Goal: Information Seeking & Learning: Learn about a topic

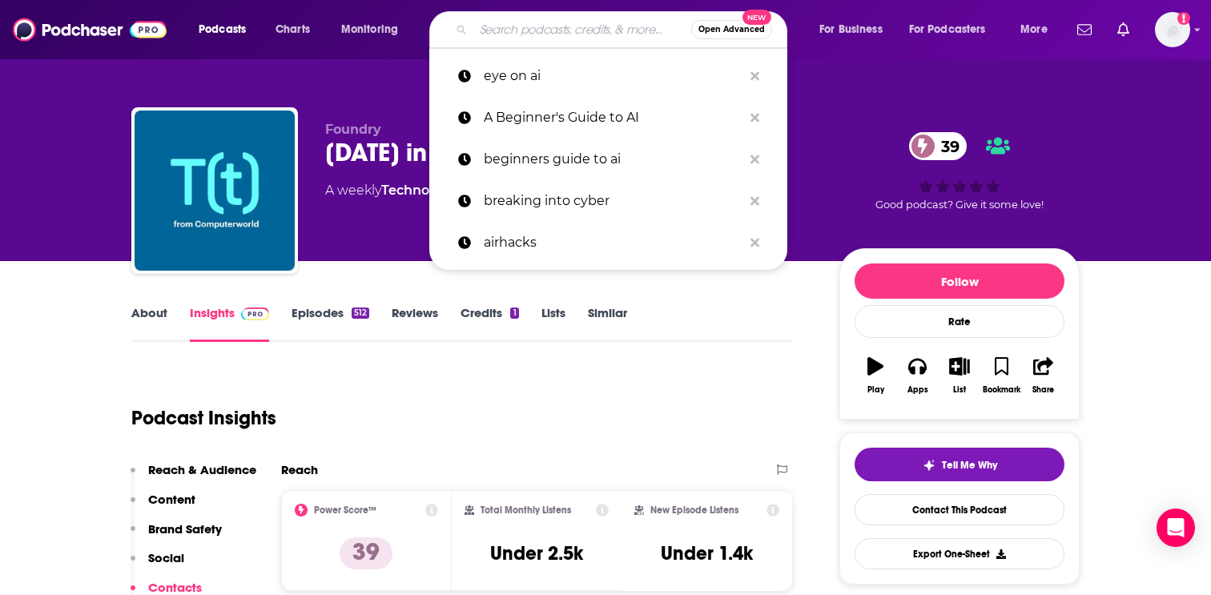
click at [536, 32] on input "Search podcasts, credits, & more..." at bounding box center [582, 30] width 218 height 26
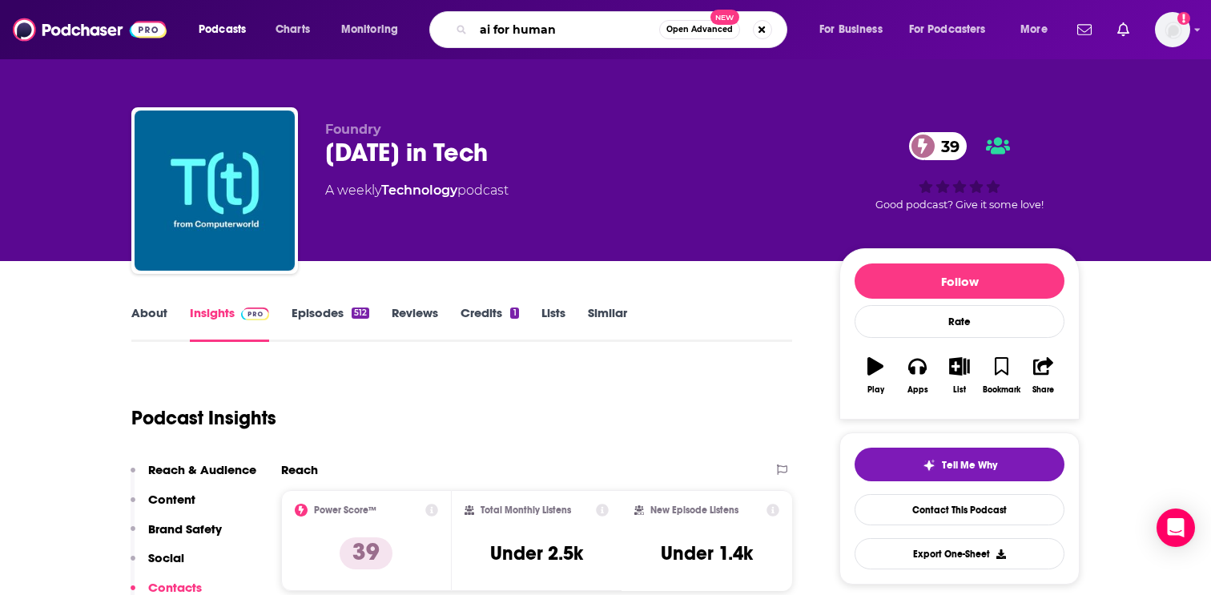
type input "ai for humans"
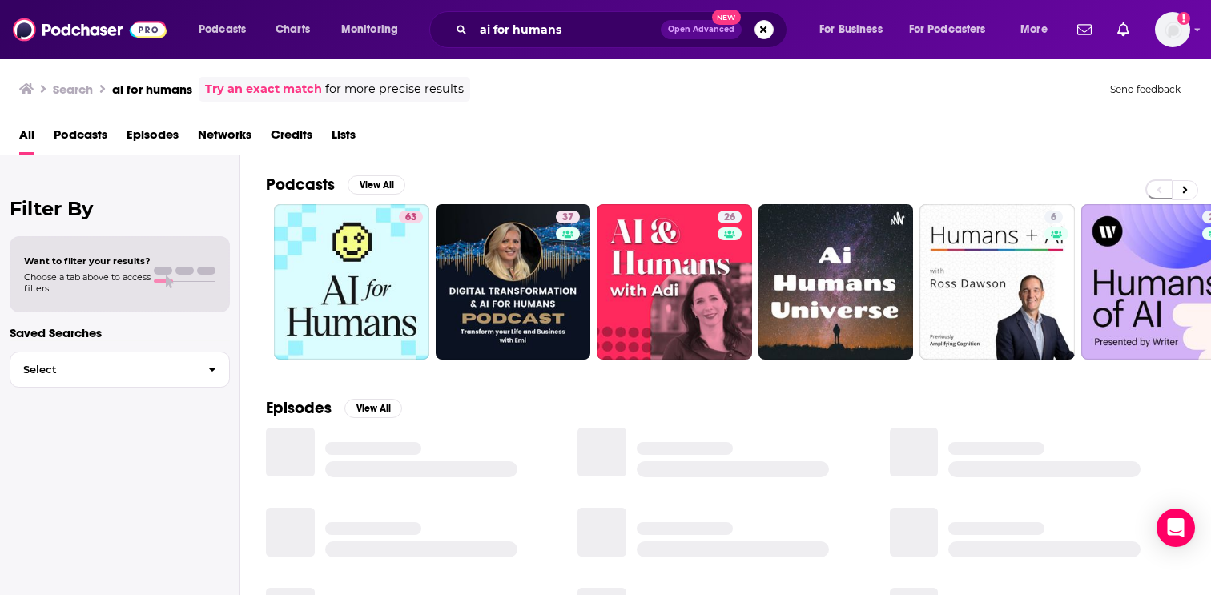
click at [99, 140] on span "Podcasts" at bounding box center [81, 138] width 54 height 33
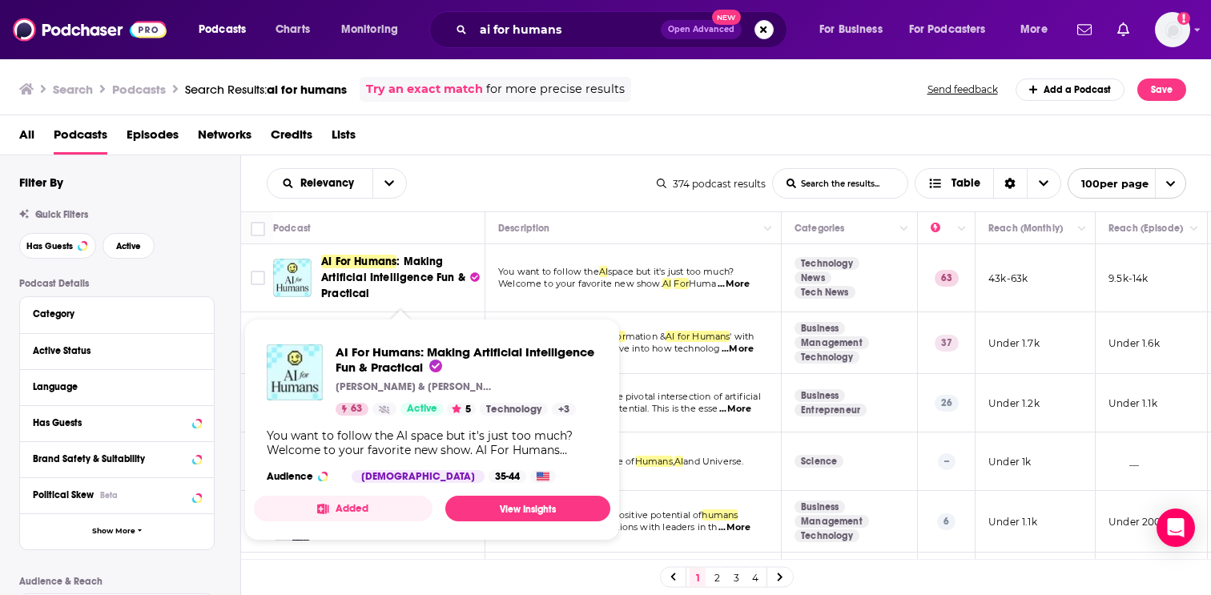
click at [409, 275] on span ": Making Artificial Intelligence Fun & Practical" at bounding box center [393, 278] width 144 height 46
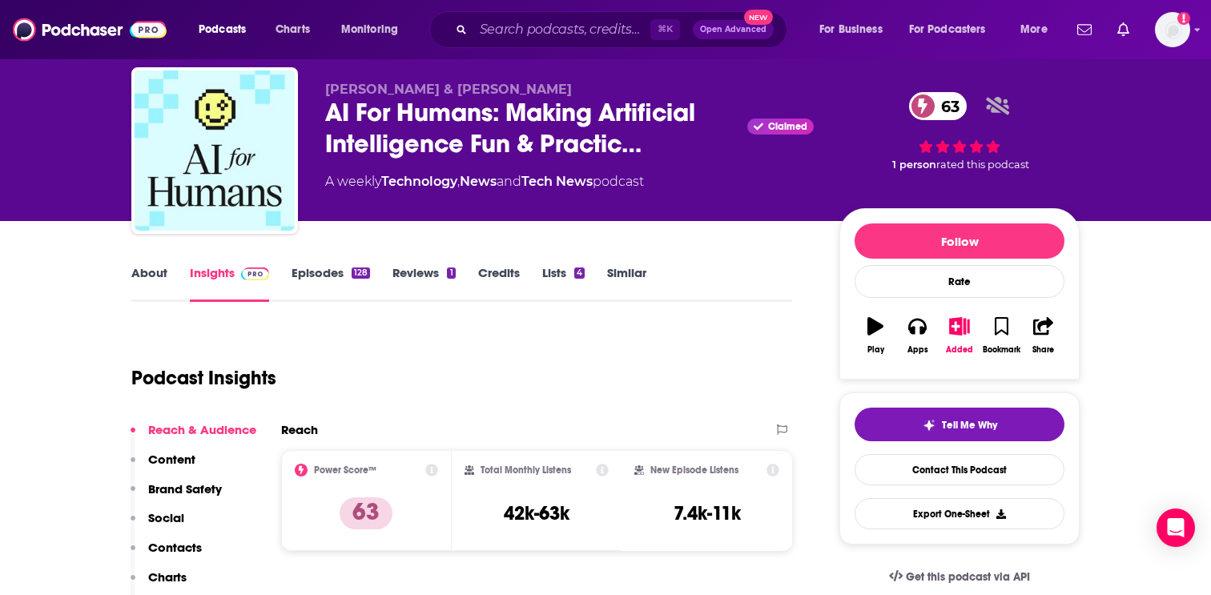
scroll to position [35, 0]
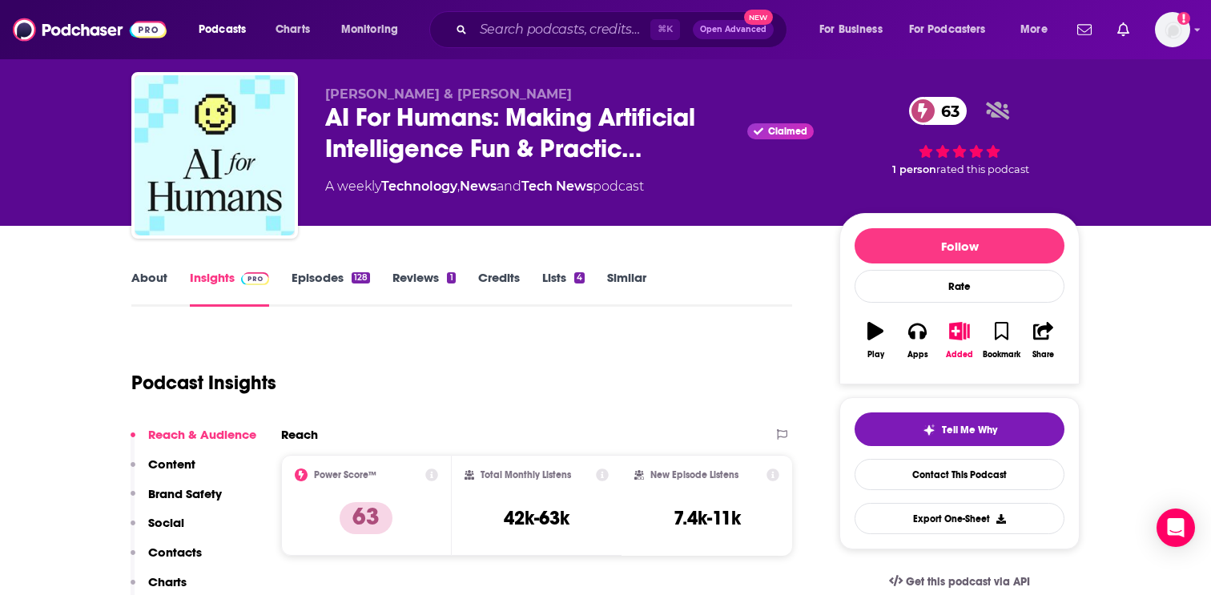
click at [320, 273] on link "Episodes 128" at bounding box center [330, 288] width 78 height 37
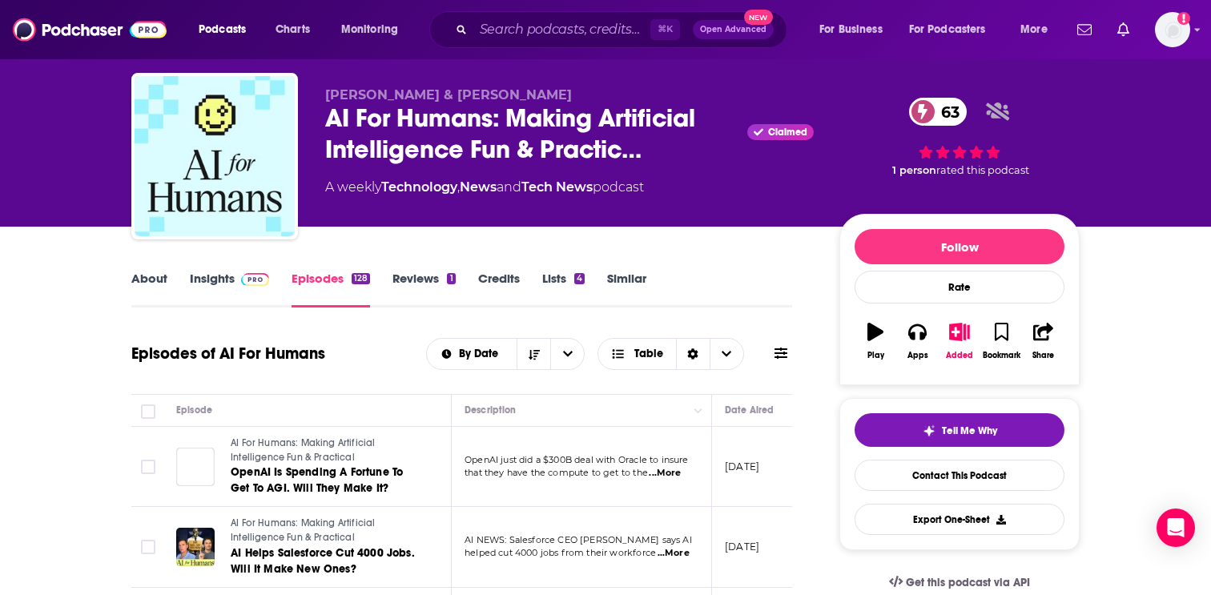
scroll to position [233, 0]
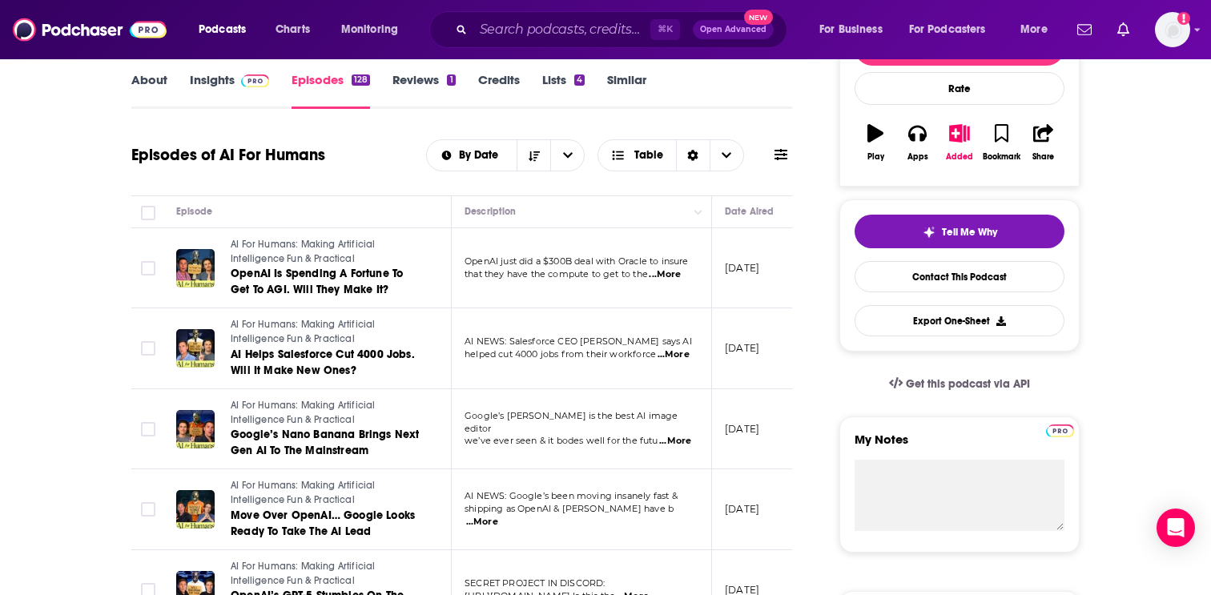
click at [867, 138] on icon "button" at bounding box center [875, 133] width 16 height 18
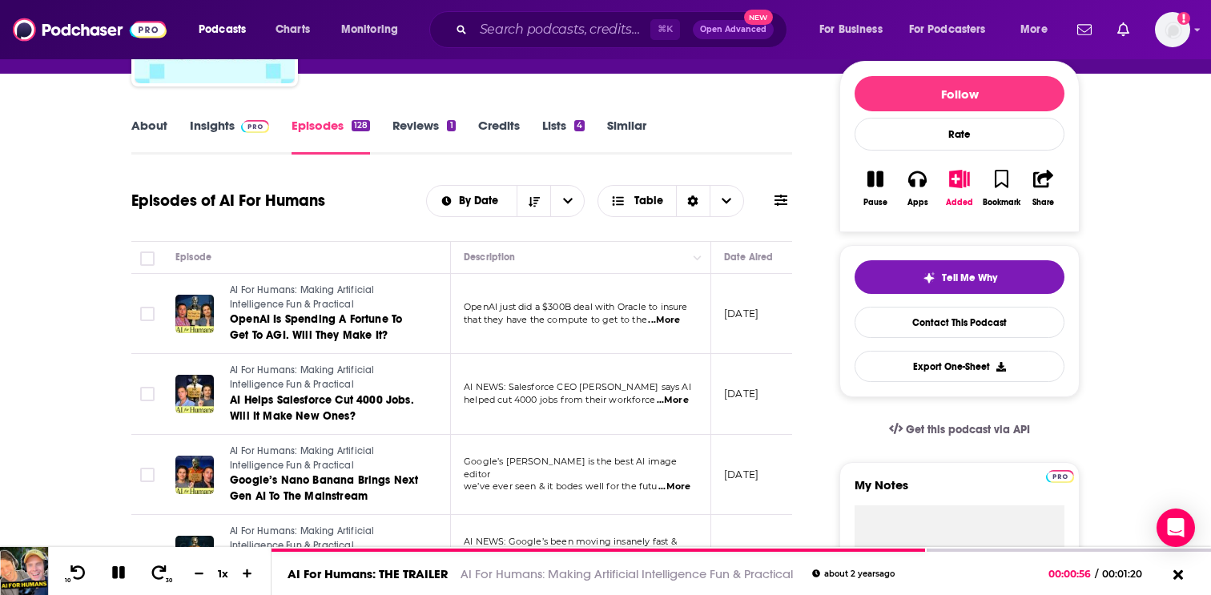
scroll to position [0, 0]
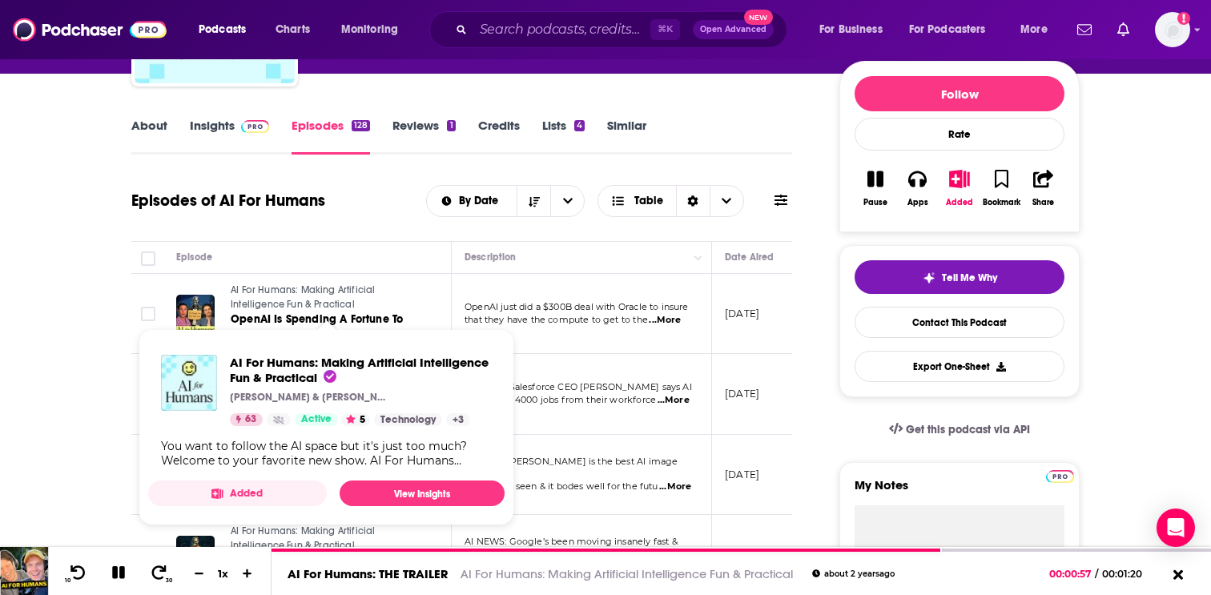
click at [360, 308] on link "AI For Humans: Making Artificial Intelligence Fun & Practical" at bounding box center [327, 297] width 192 height 28
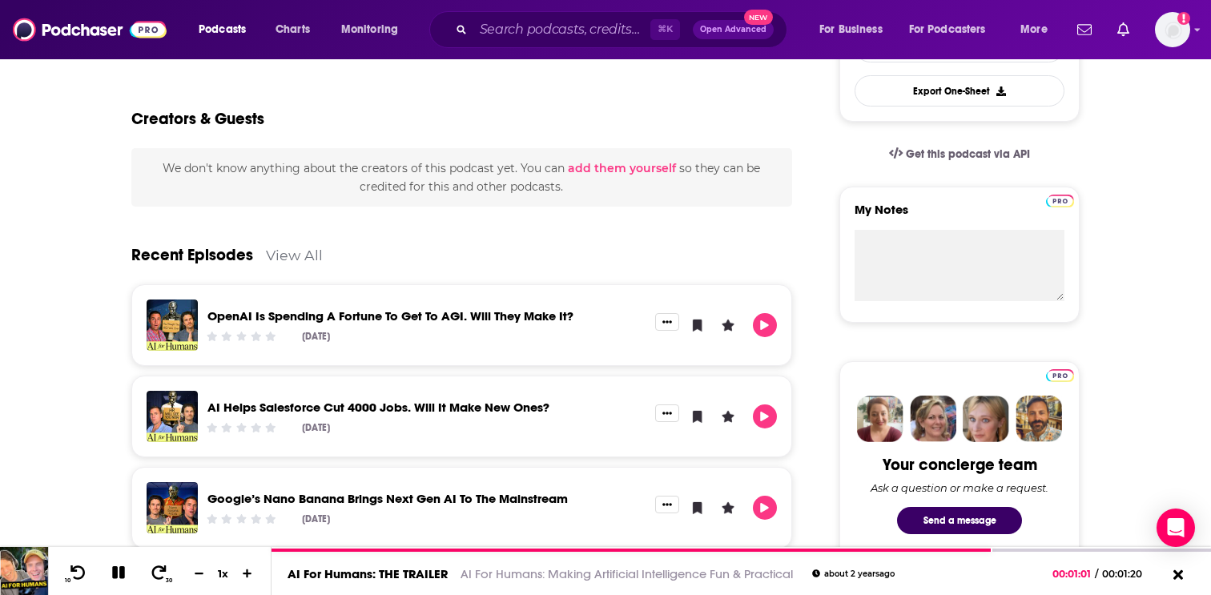
scroll to position [484, 0]
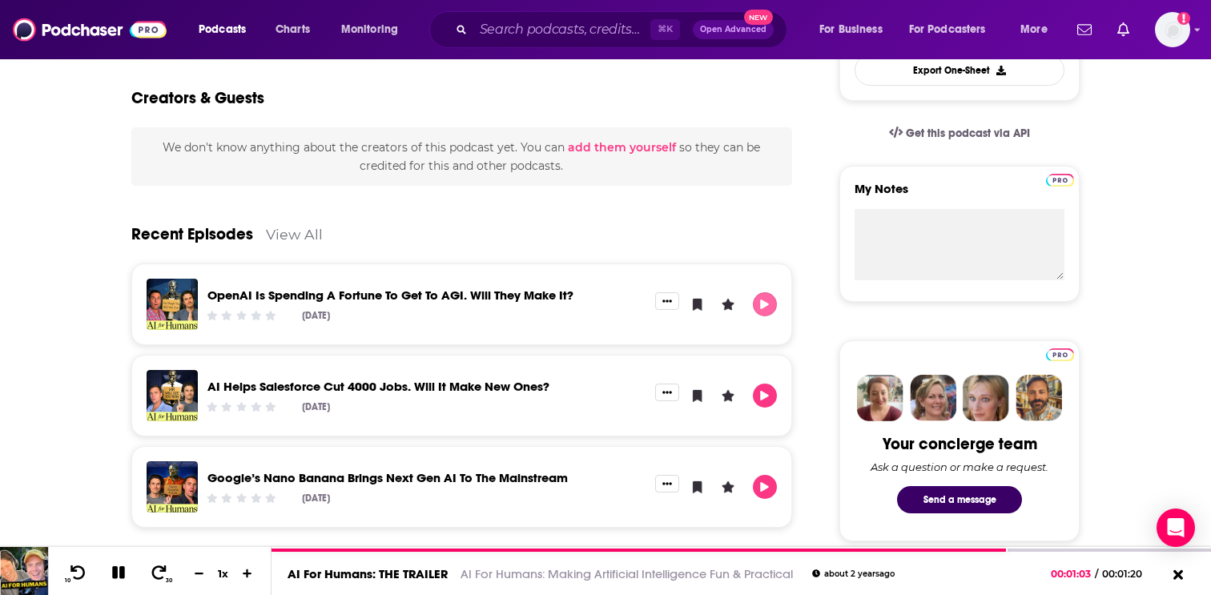
click at [764, 299] on icon "Play" at bounding box center [764, 304] width 13 height 10
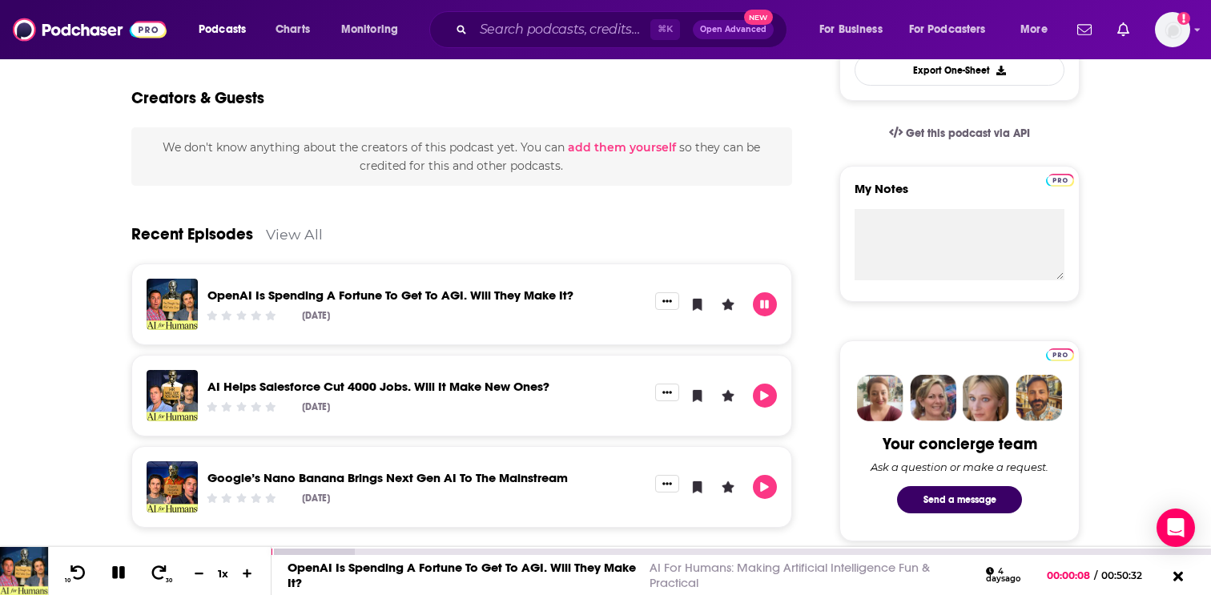
click at [496, 565] on link "OpenAI Is Spending A Fortune To Get To AGI. Will They Make It?" at bounding box center [461, 575] width 348 height 30
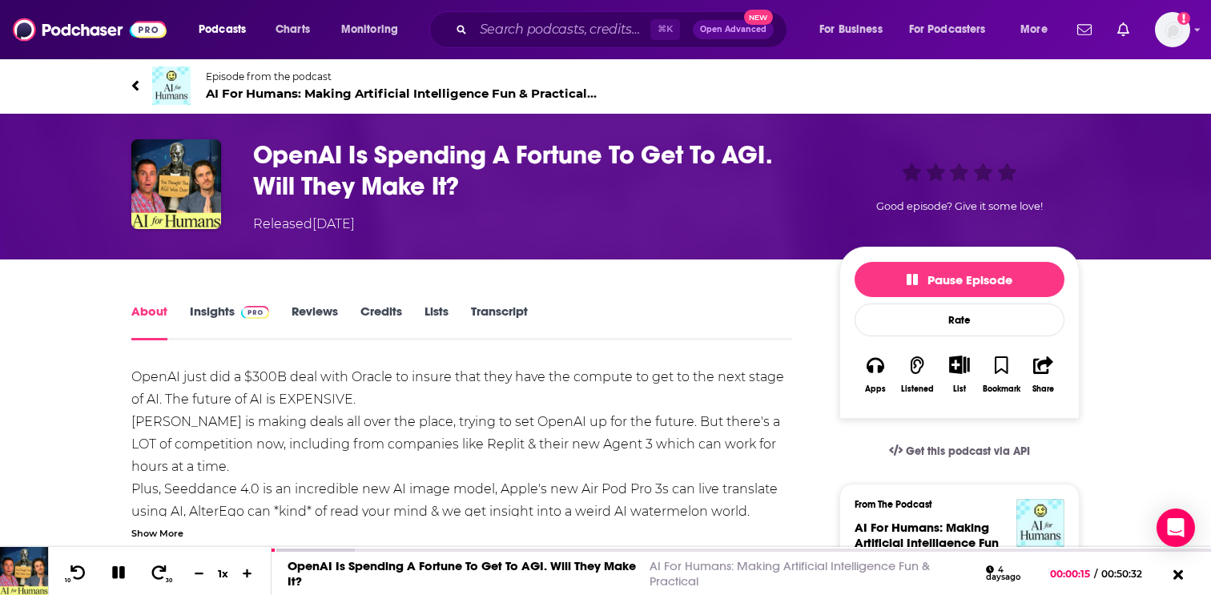
click at [216, 316] on link "Insights" at bounding box center [229, 321] width 79 height 37
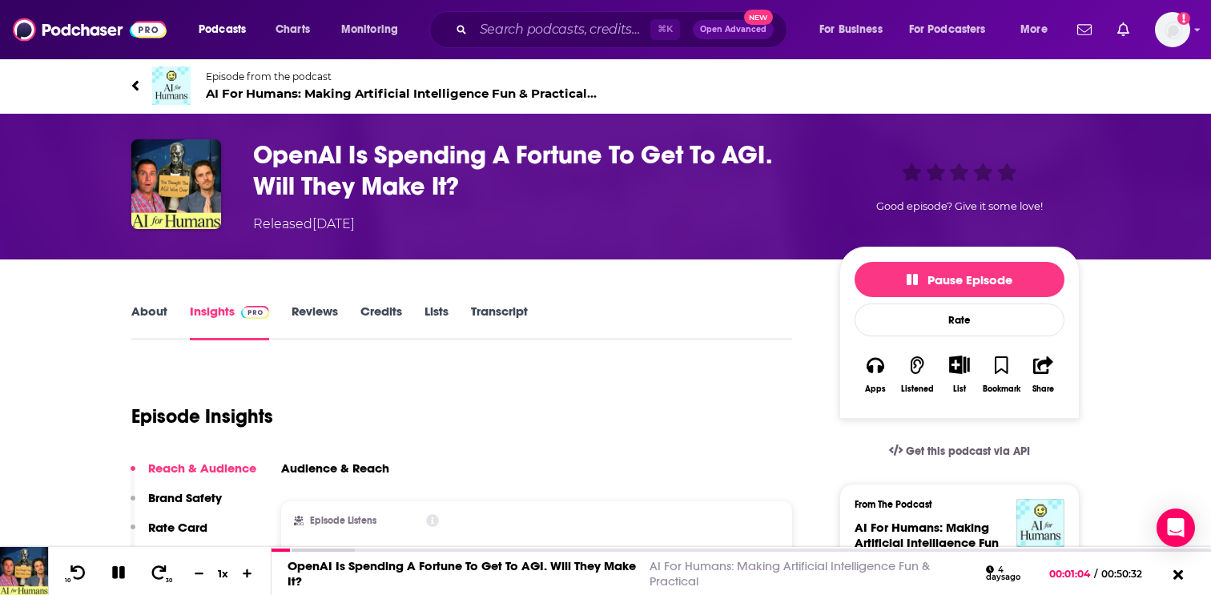
click at [311, 317] on link "Reviews" at bounding box center [314, 321] width 46 height 37
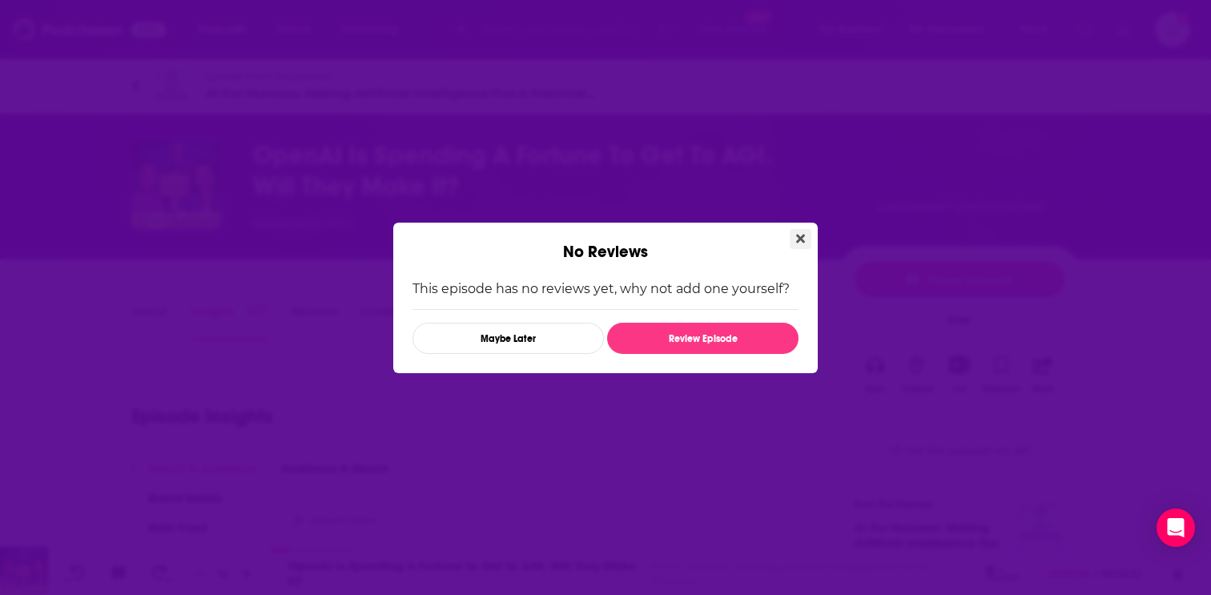
click at [797, 243] on icon "Close" at bounding box center [800, 238] width 9 height 13
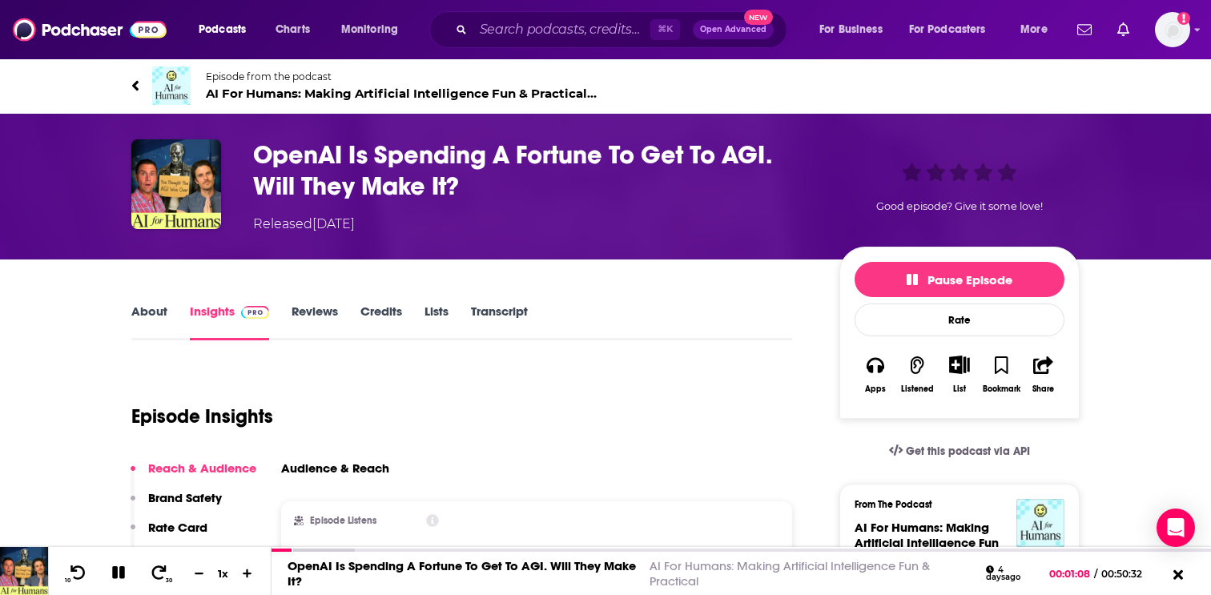
click at [305, 317] on link "Reviews" at bounding box center [314, 321] width 46 height 37
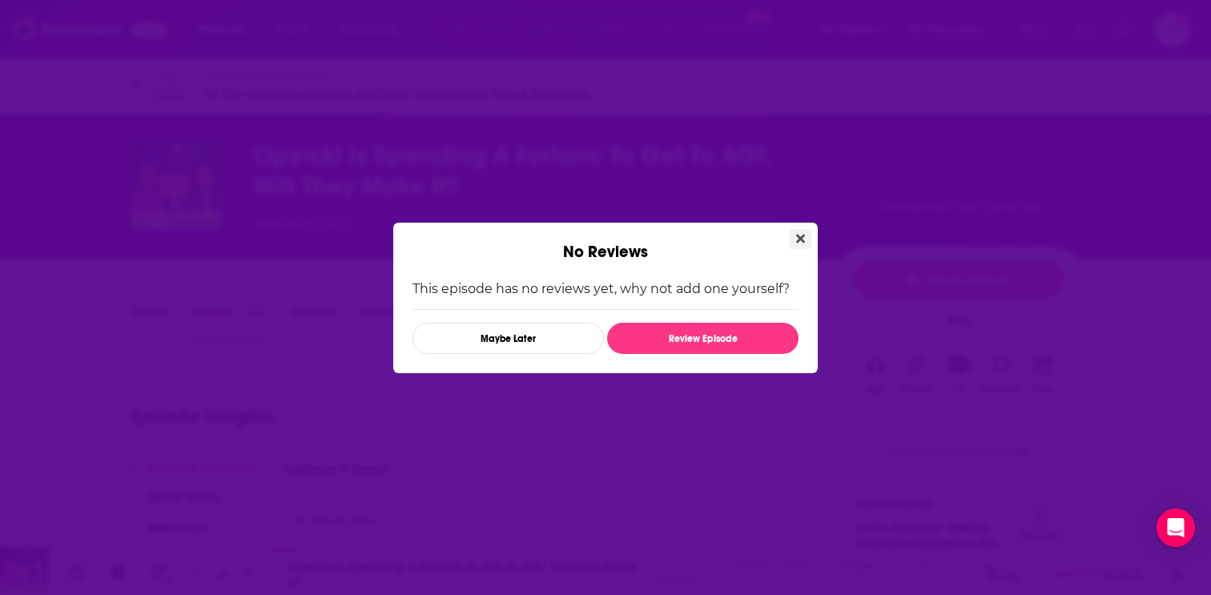
click at [803, 236] on icon "Close" at bounding box center [800, 238] width 9 height 13
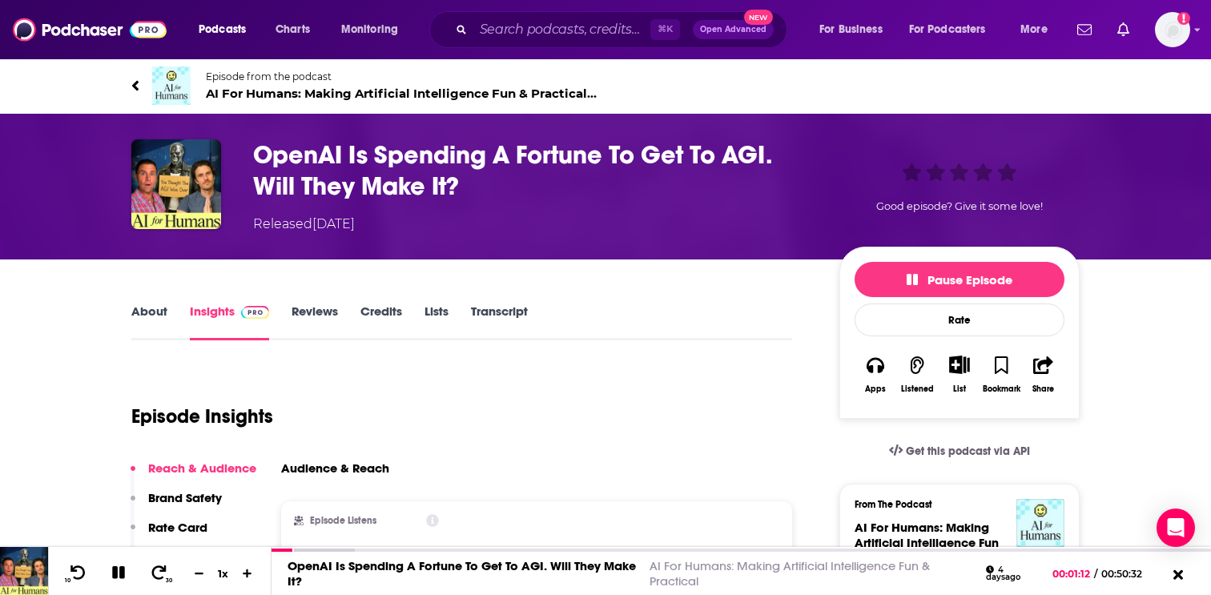
click at [379, 308] on link "Credits" at bounding box center [381, 321] width 42 height 37
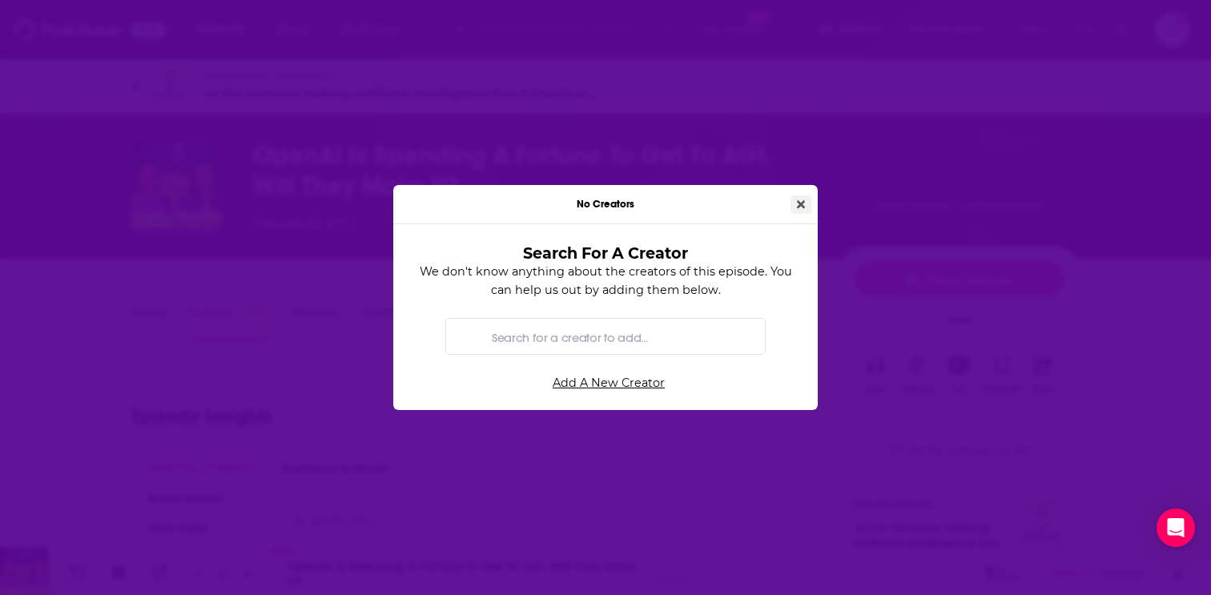
click at [799, 203] on icon "Close" at bounding box center [801, 204] width 8 height 8
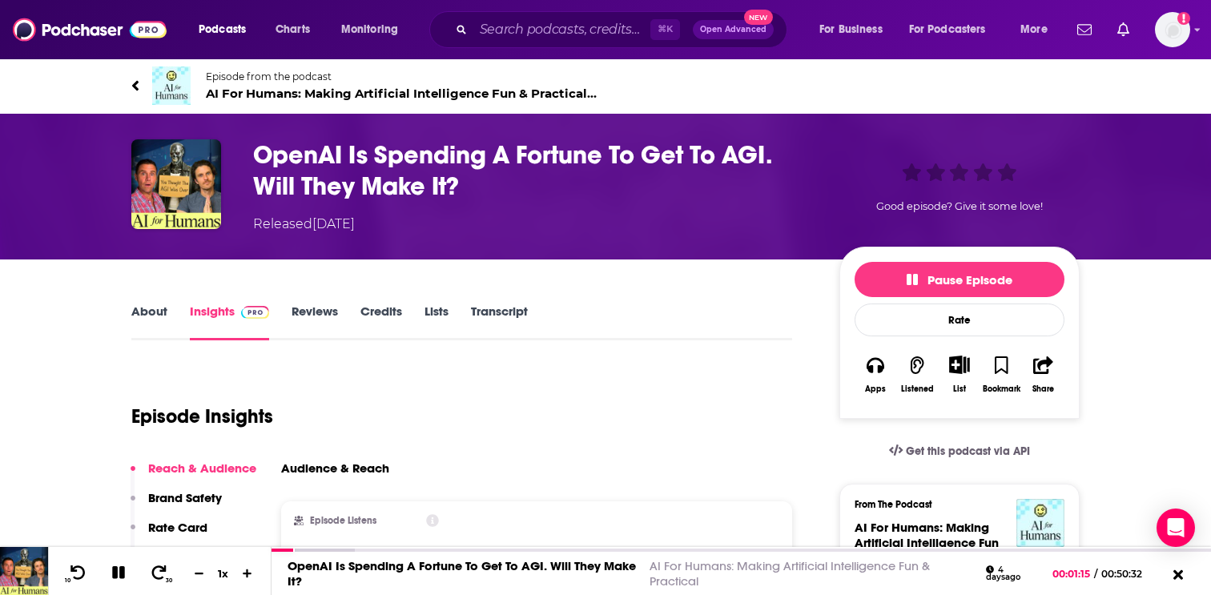
click at [437, 311] on link "Lists" at bounding box center [436, 321] width 24 height 37
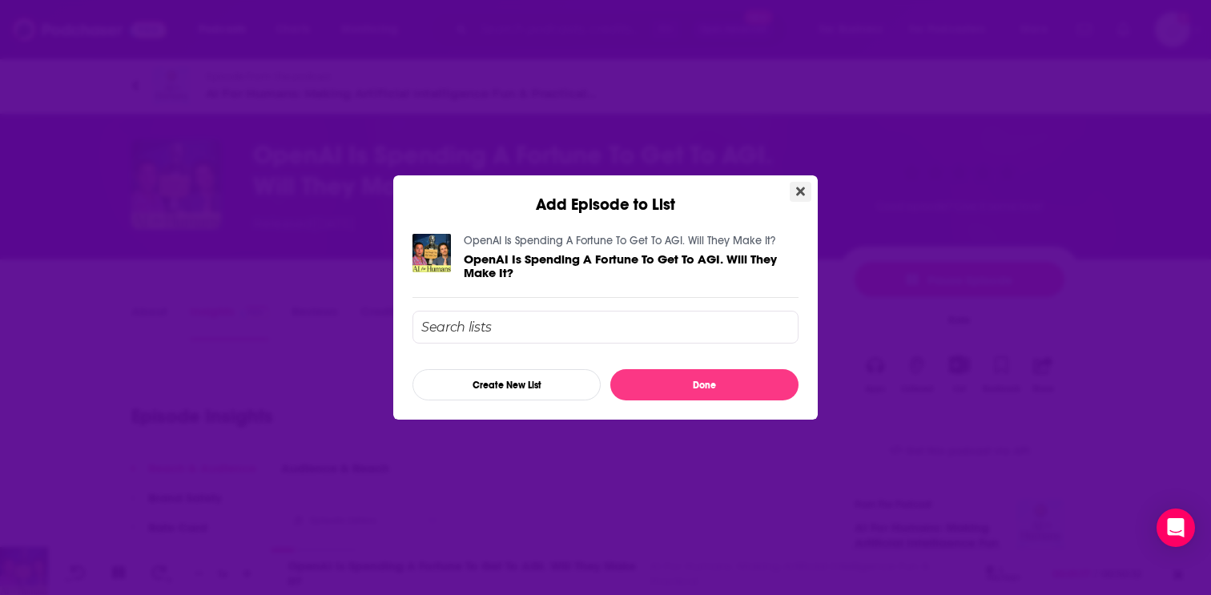
click at [797, 191] on icon "Close" at bounding box center [800, 191] width 9 height 13
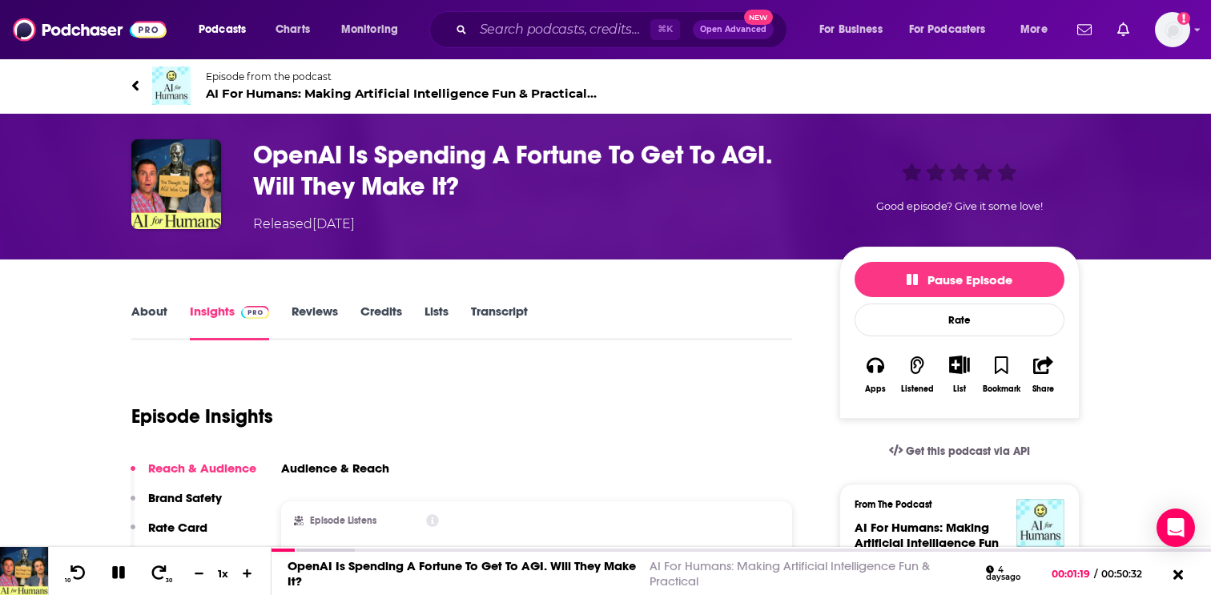
click at [143, 313] on link "About" at bounding box center [149, 321] width 36 height 37
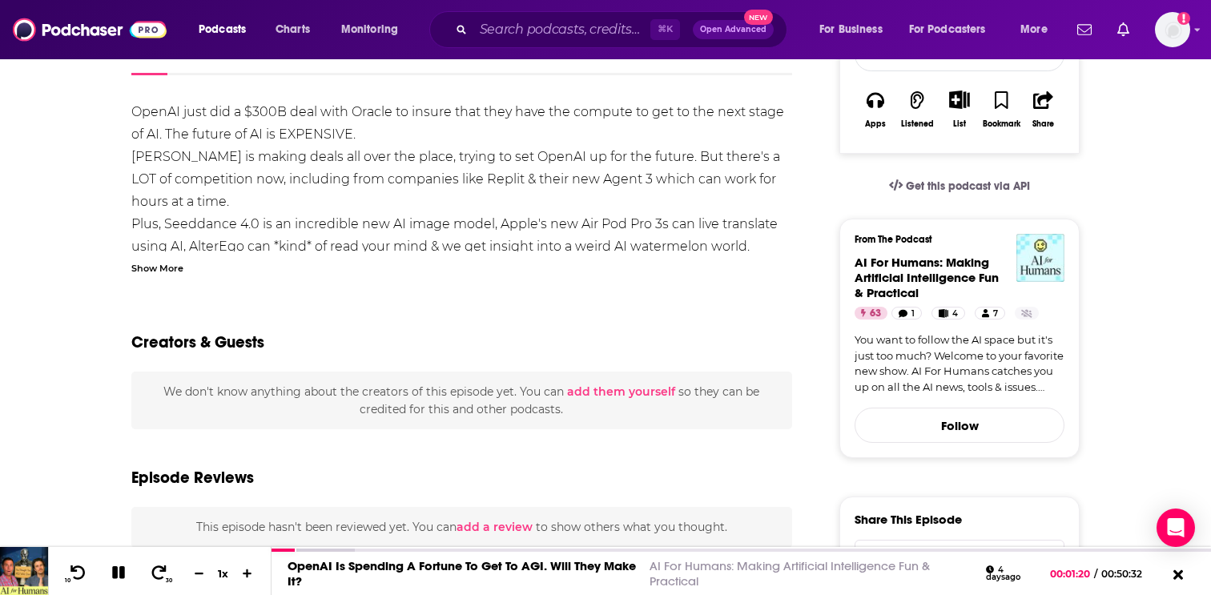
scroll to position [266, 0]
click at [169, 265] on div "Show More" at bounding box center [157, 266] width 52 height 15
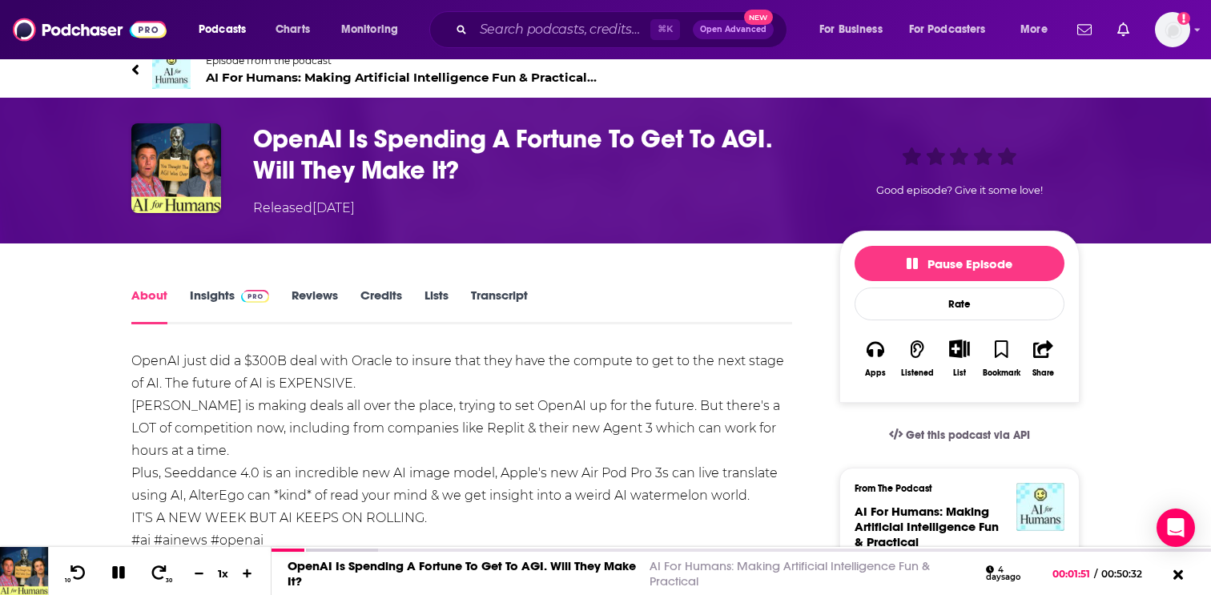
scroll to position [0, 0]
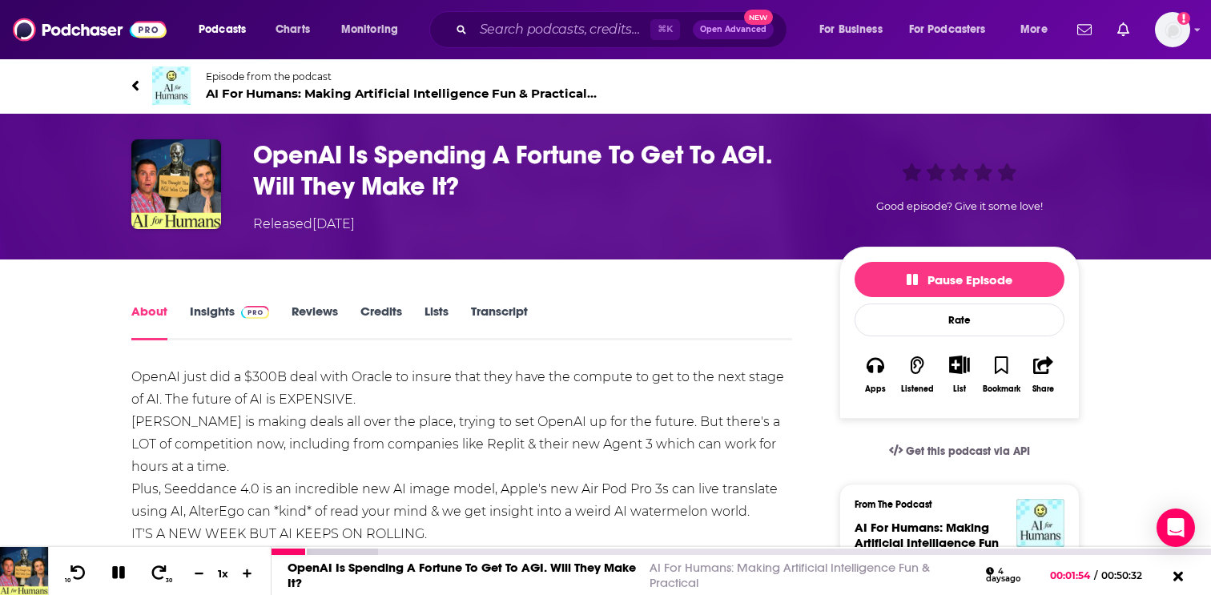
click at [114, 571] on icon at bounding box center [118, 572] width 13 height 13
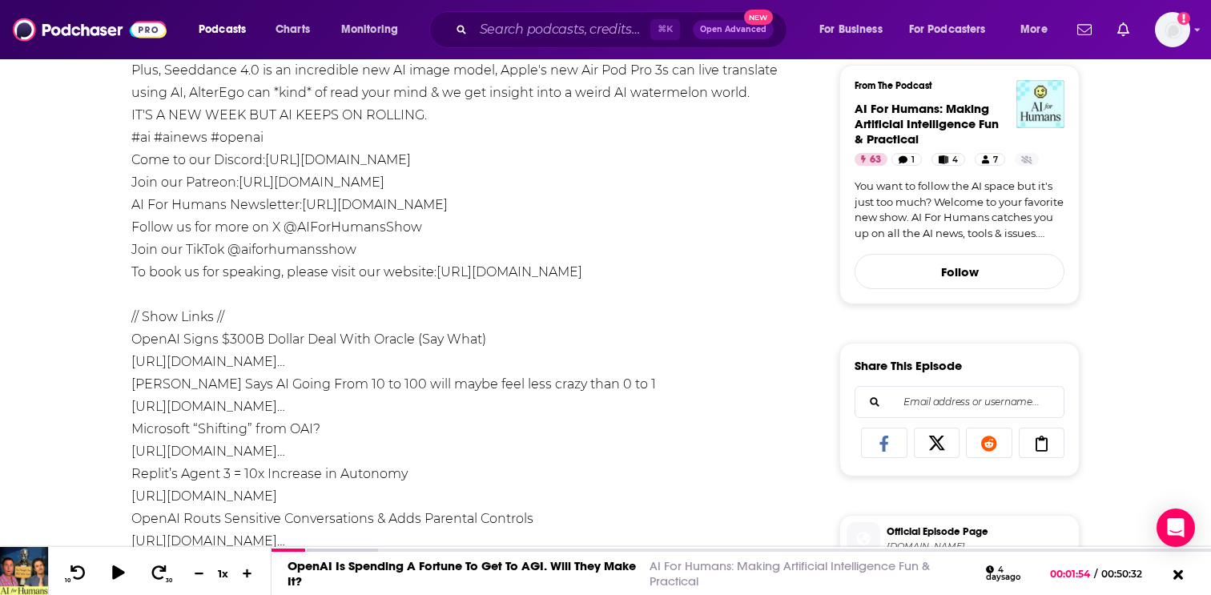
scroll to position [420, 0]
click at [549, 271] on link "[URL][DOMAIN_NAME]" at bounding box center [509, 270] width 146 height 15
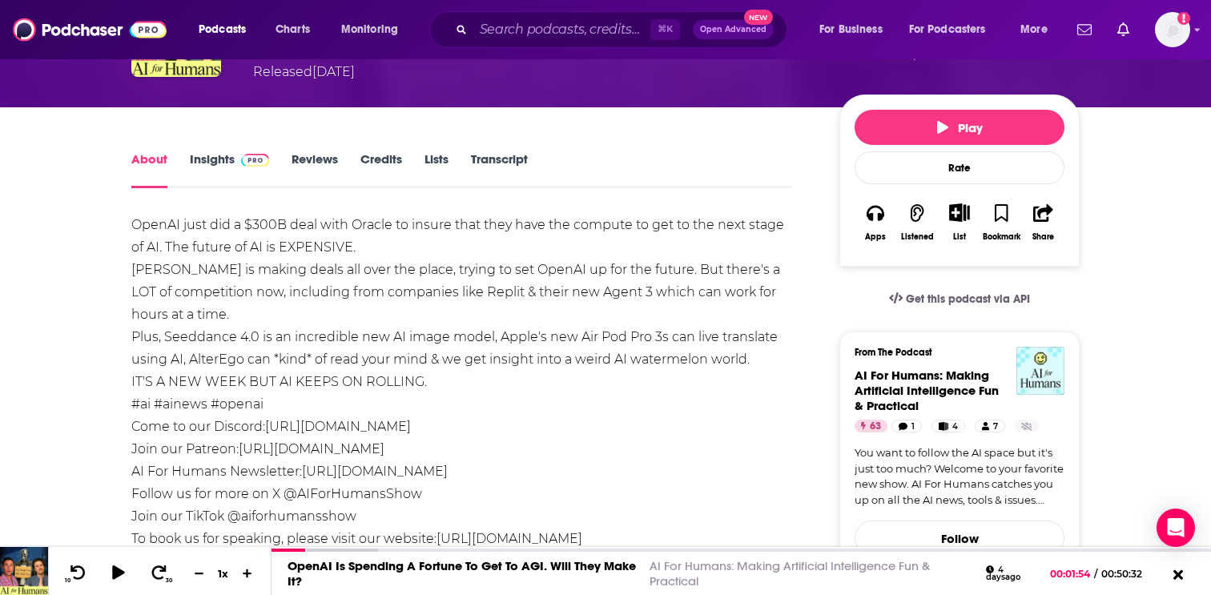
scroll to position [0, 0]
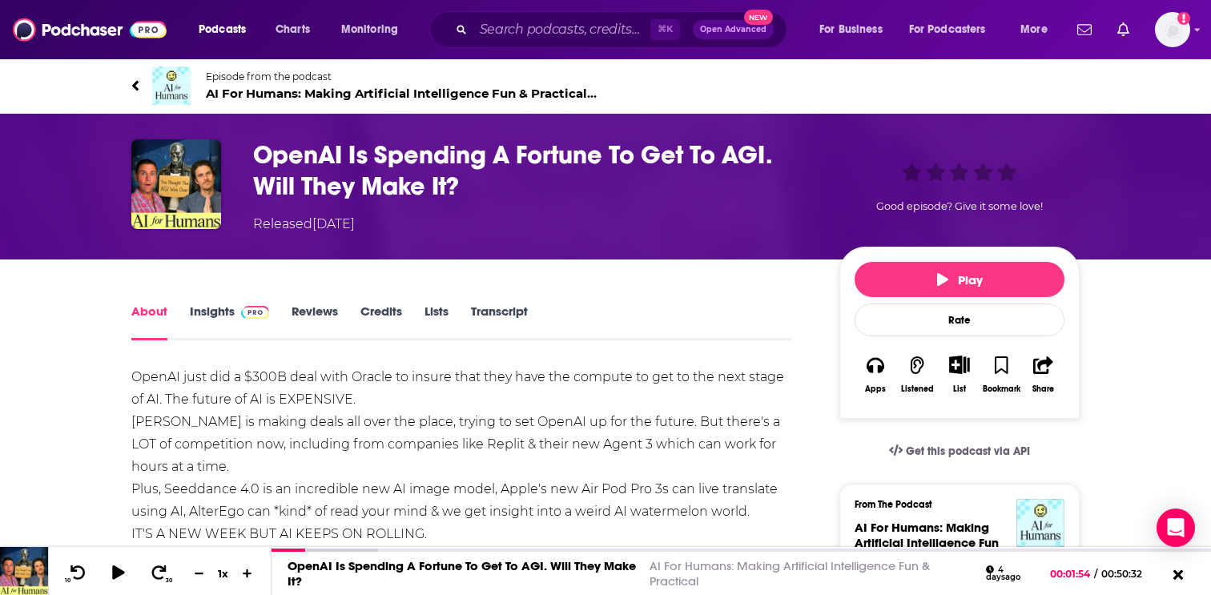
click at [202, 316] on link "Insights" at bounding box center [229, 321] width 79 height 37
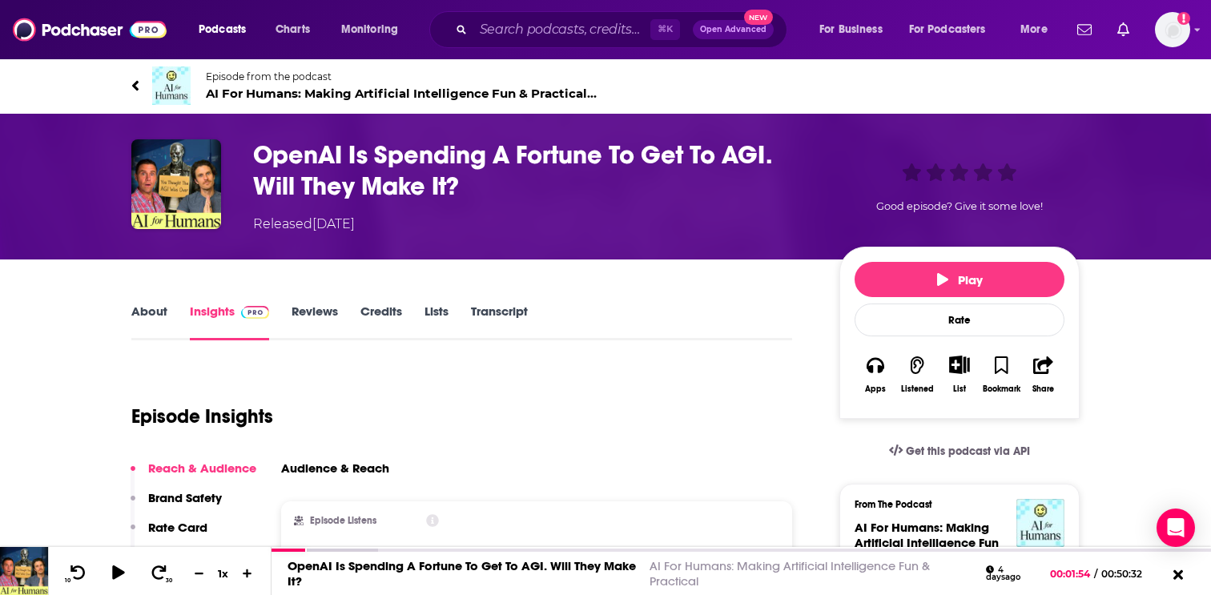
click at [137, 82] on icon at bounding box center [135, 85] width 6 height 10
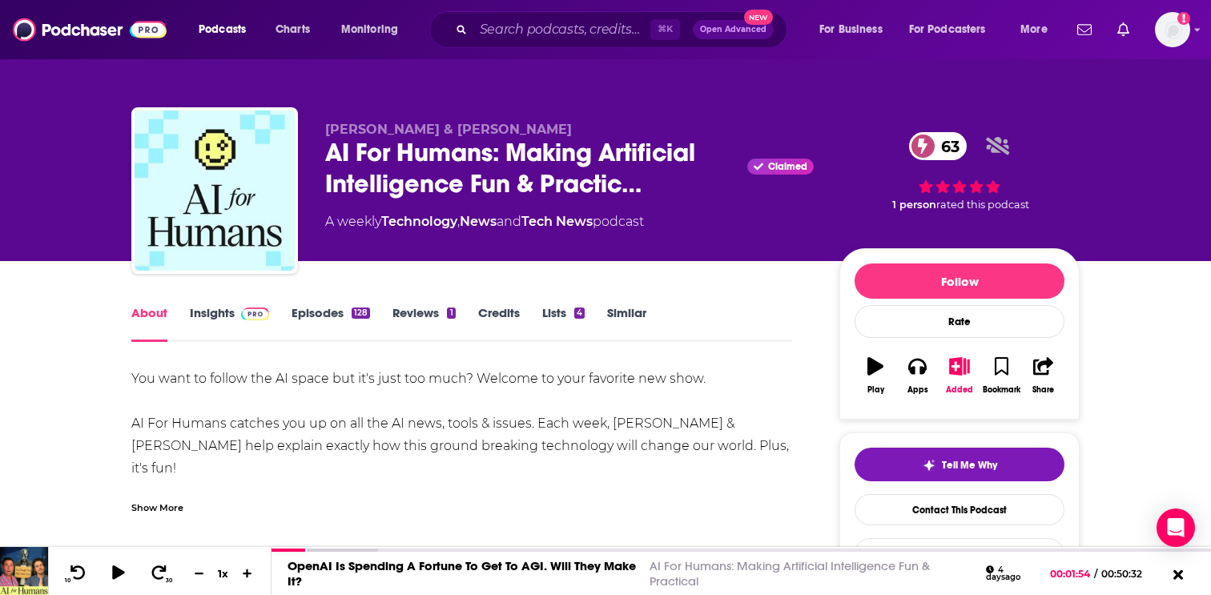
click at [323, 313] on link "Episodes 128" at bounding box center [330, 323] width 78 height 37
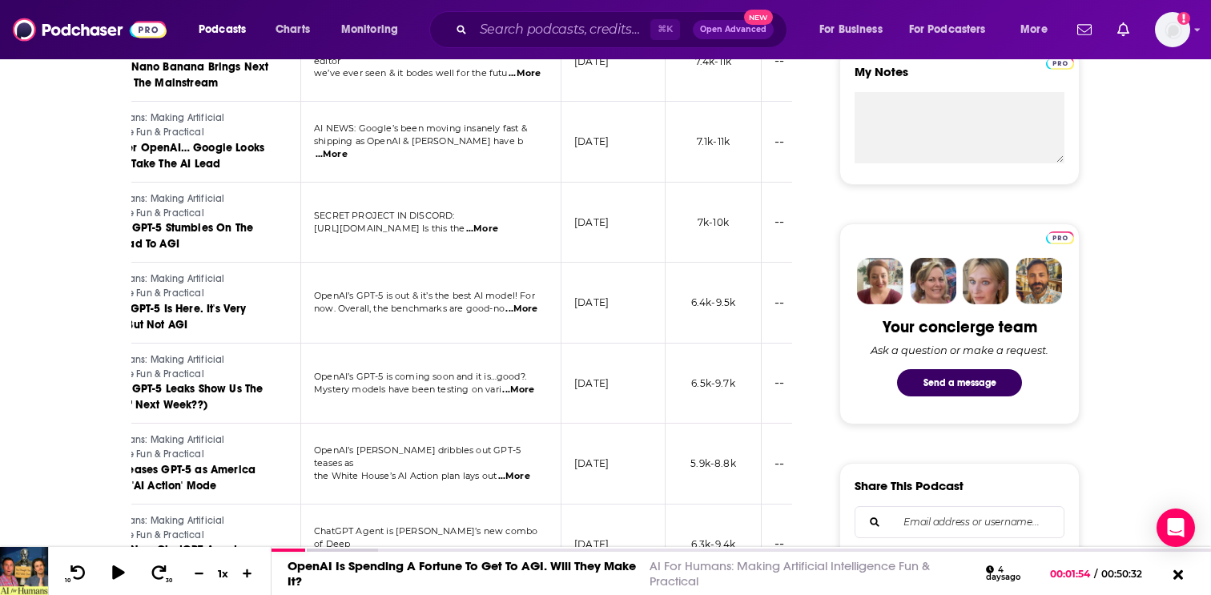
scroll to position [623, 0]
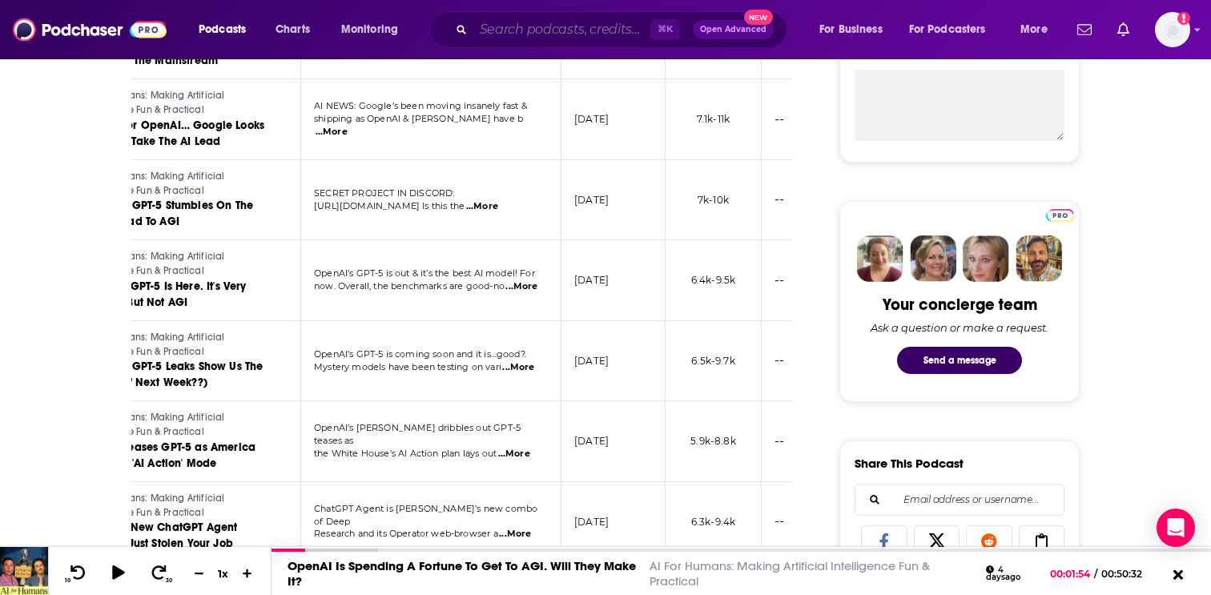
click at [528, 34] on input "Search podcasts, credits, & more..." at bounding box center [561, 30] width 177 height 26
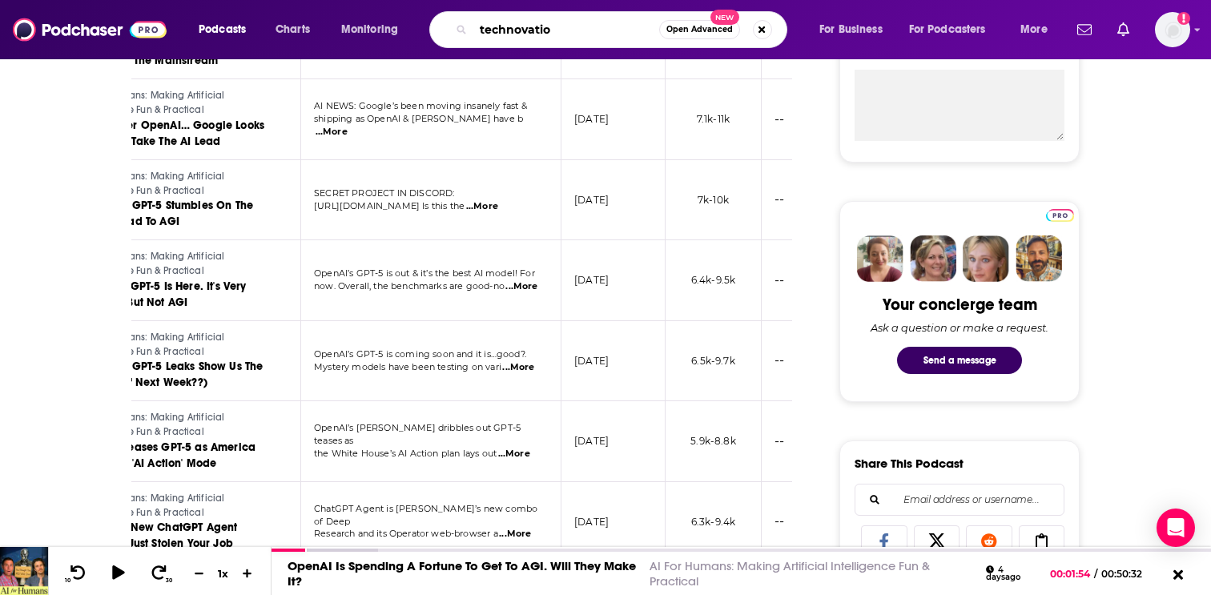
type input "technovation"
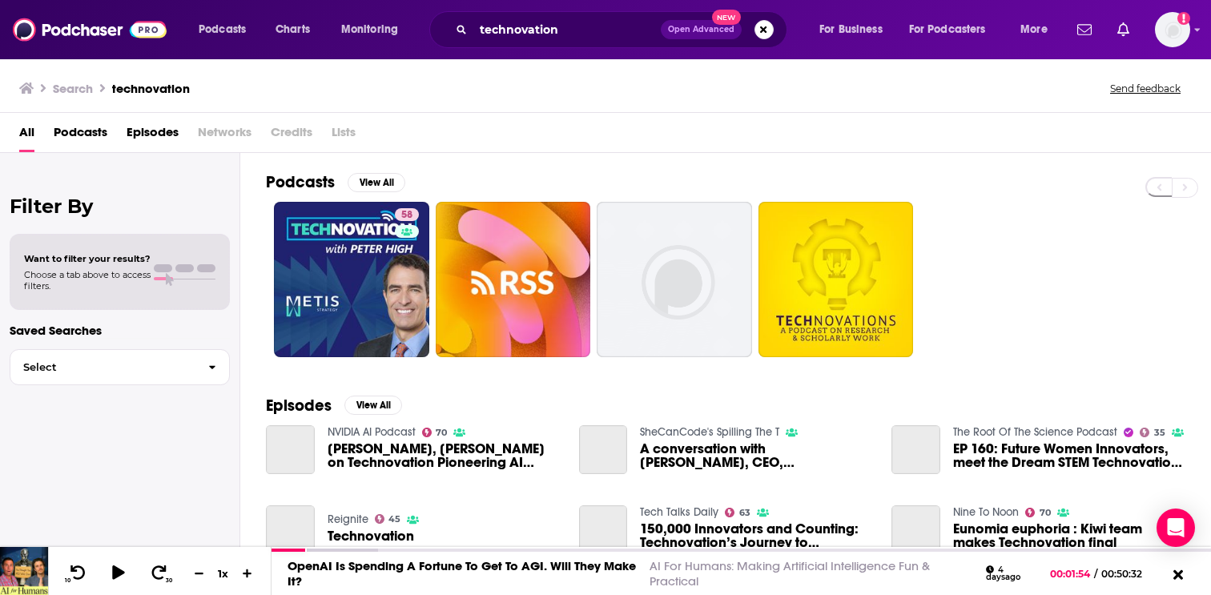
click at [77, 131] on span "Podcasts" at bounding box center [81, 135] width 54 height 33
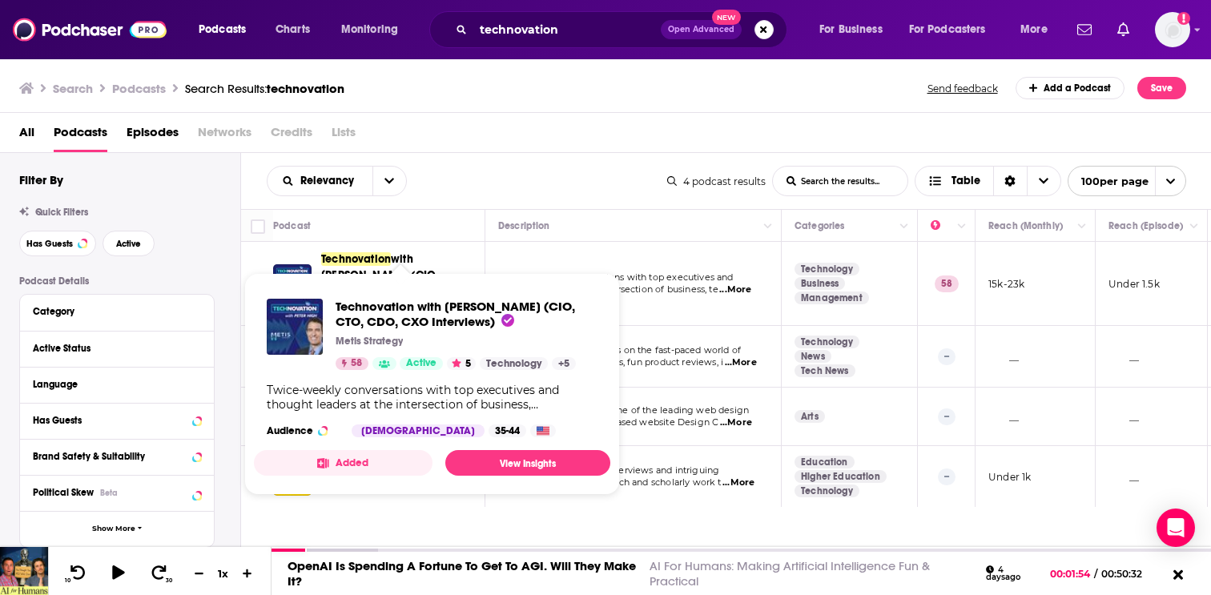
click at [404, 275] on span "Technovation with [PERSON_NAME] (CIO, CTO, CDO, CXO Interviews) Metis Strategy …" at bounding box center [432, 384] width 356 height 222
click at [404, 252] on span "Technovation with [PERSON_NAME] (CIO, CTO, CDO, CXO Interviews)" at bounding box center [393, 283] width 145 height 64
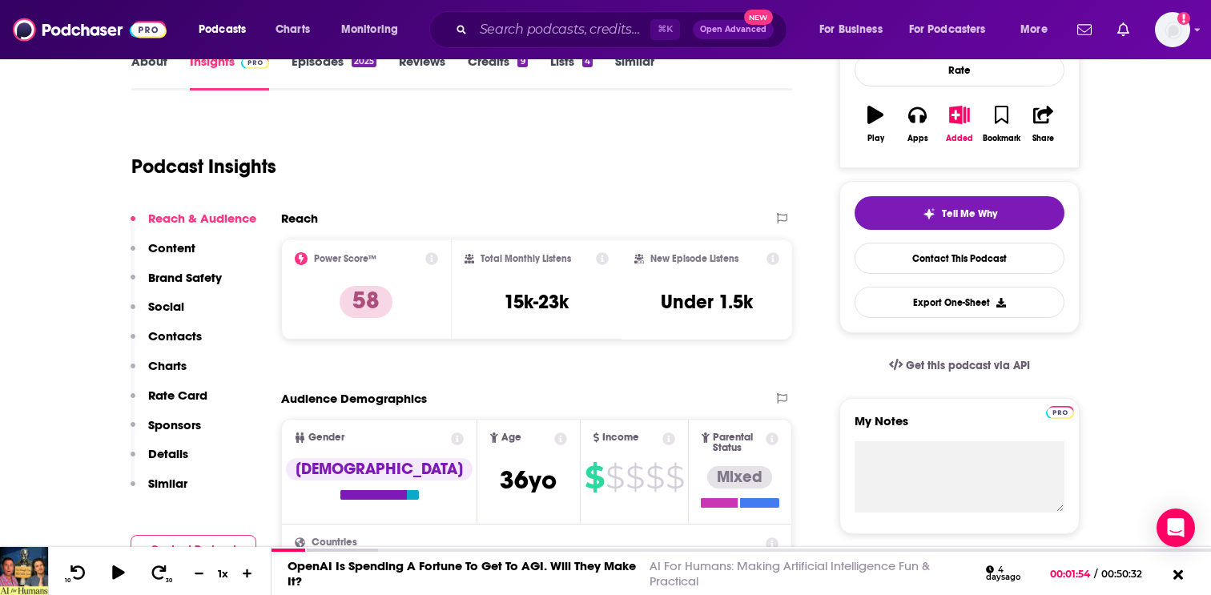
scroll to position [250, 0]
